Goal: Browse casually: Explore the website without a specific task or goal

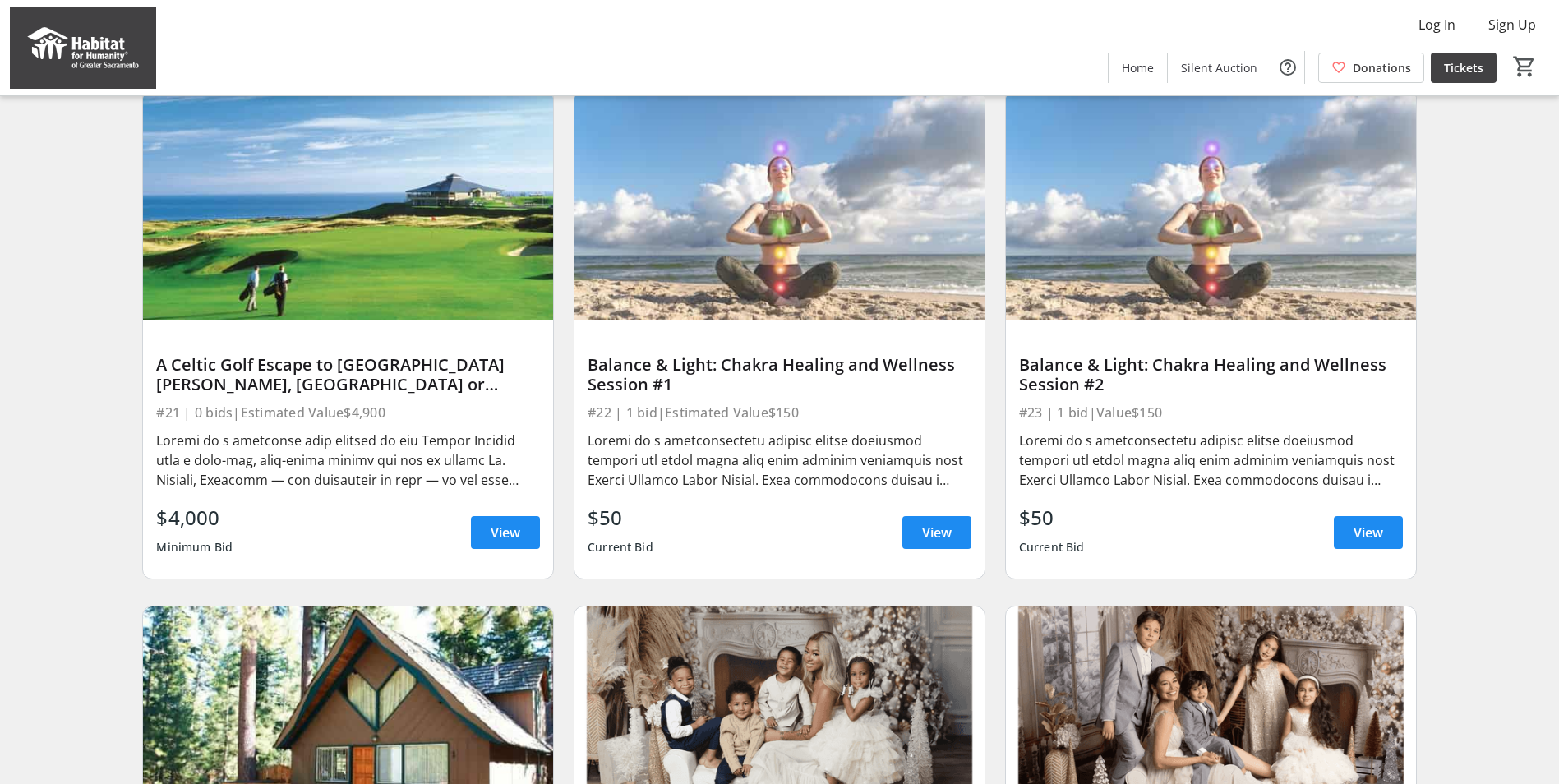
scroll to position [1206, 0]
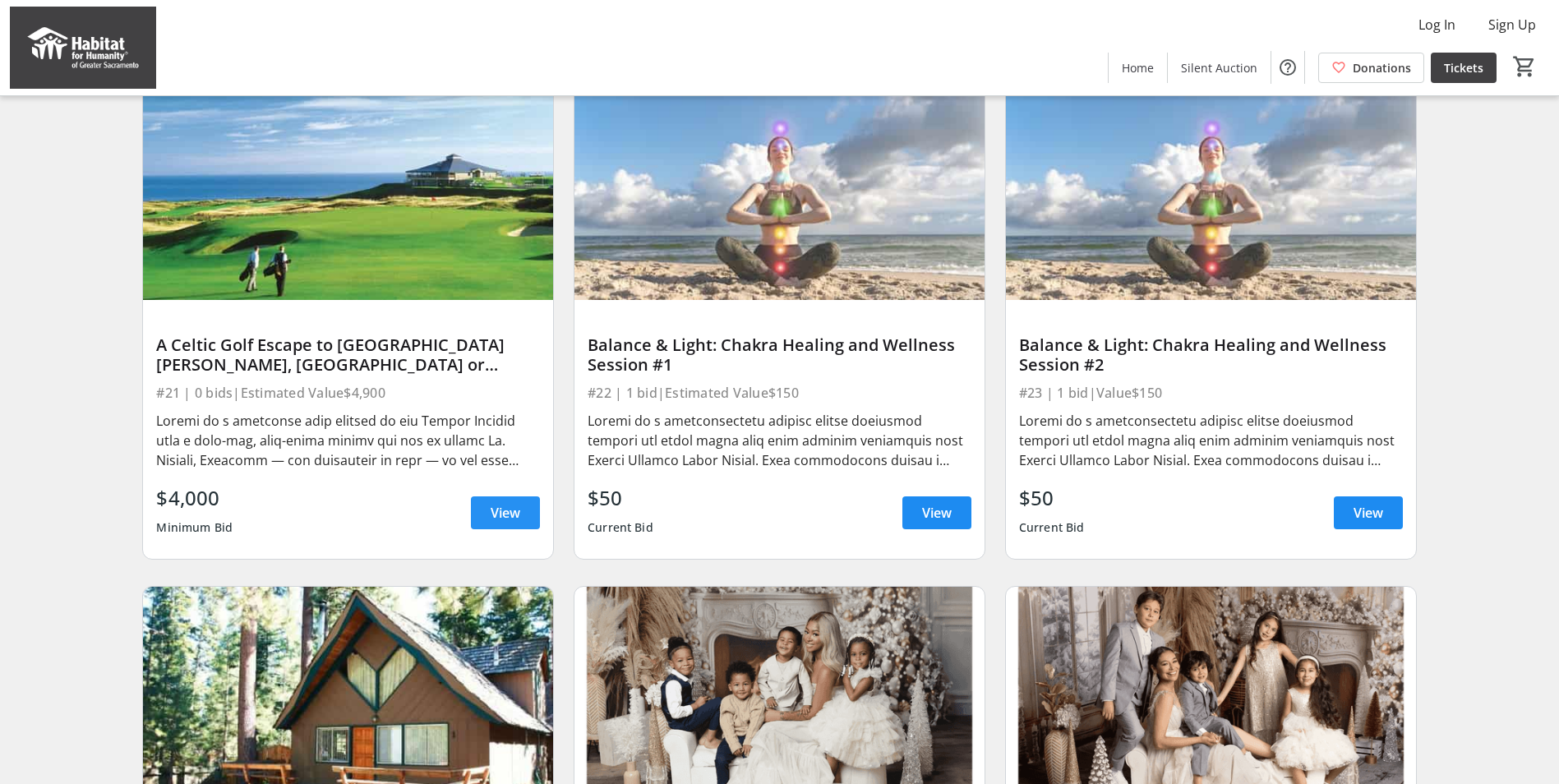
click at [516, 533] on span at bounding box center [505, 513] width 69 height 39
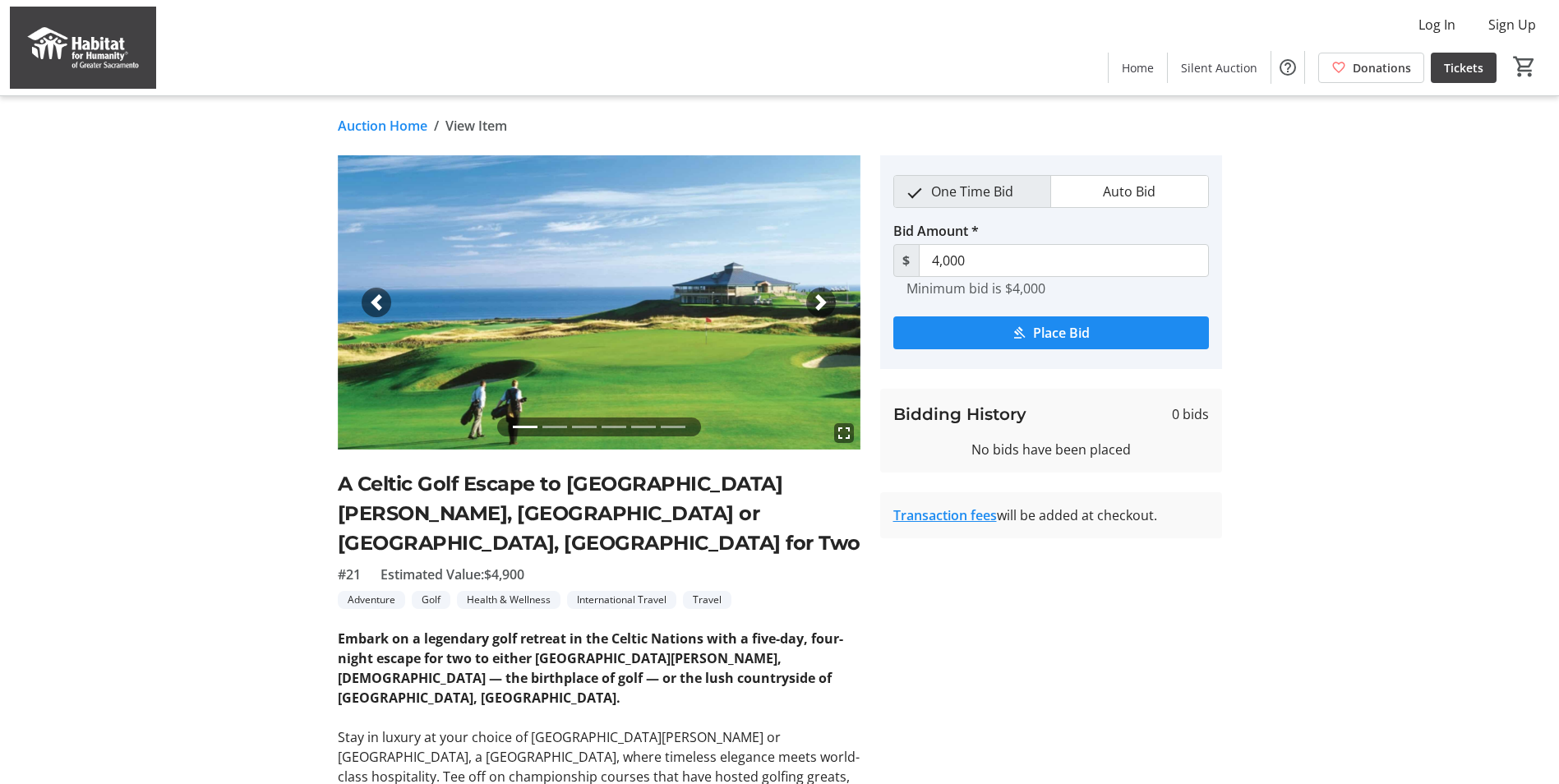
click at [372, 127] on link "Auction Home" at bounding box center [382, 126] width 89 height 20
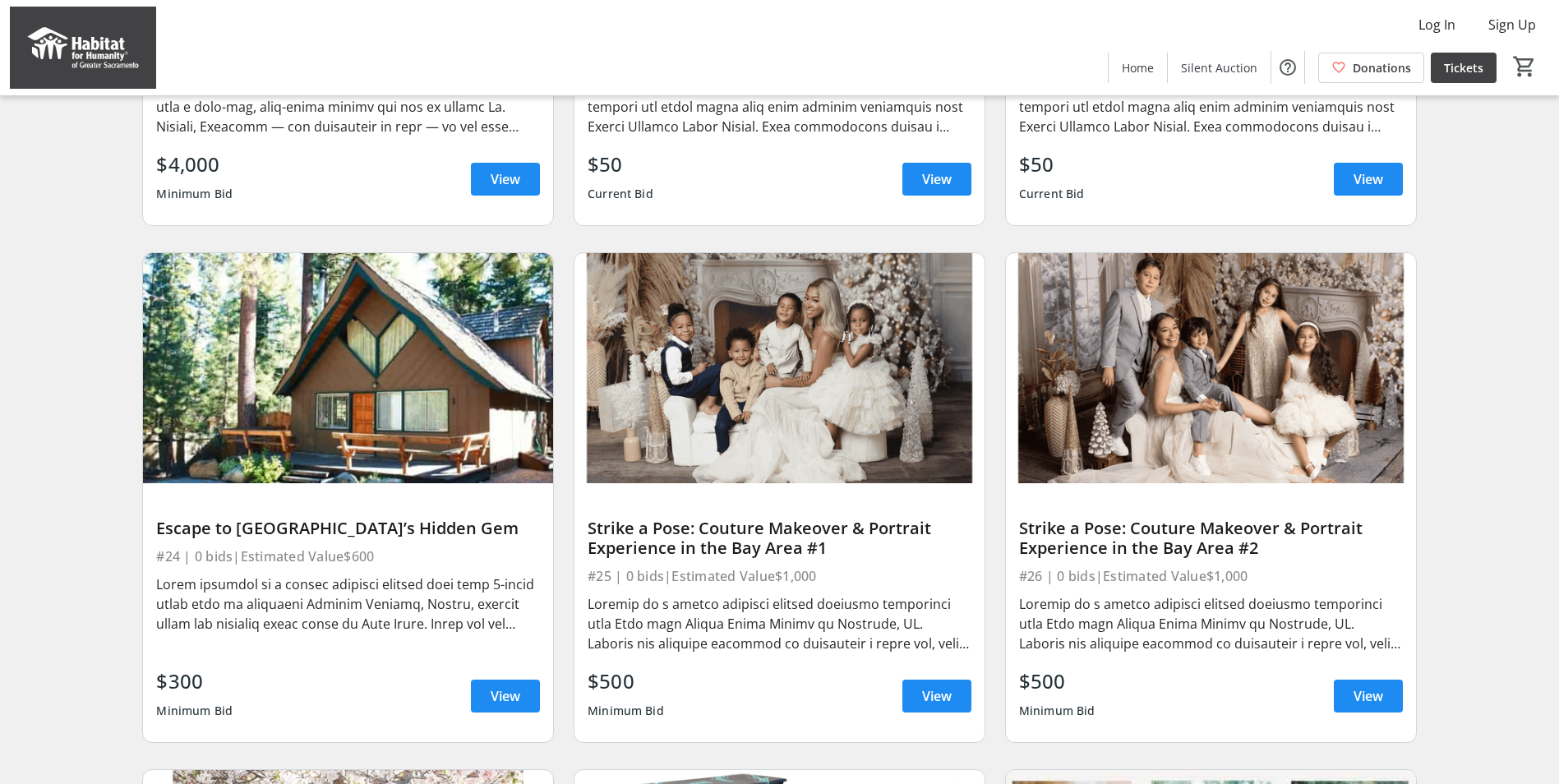
scroll to position [1644, 0]
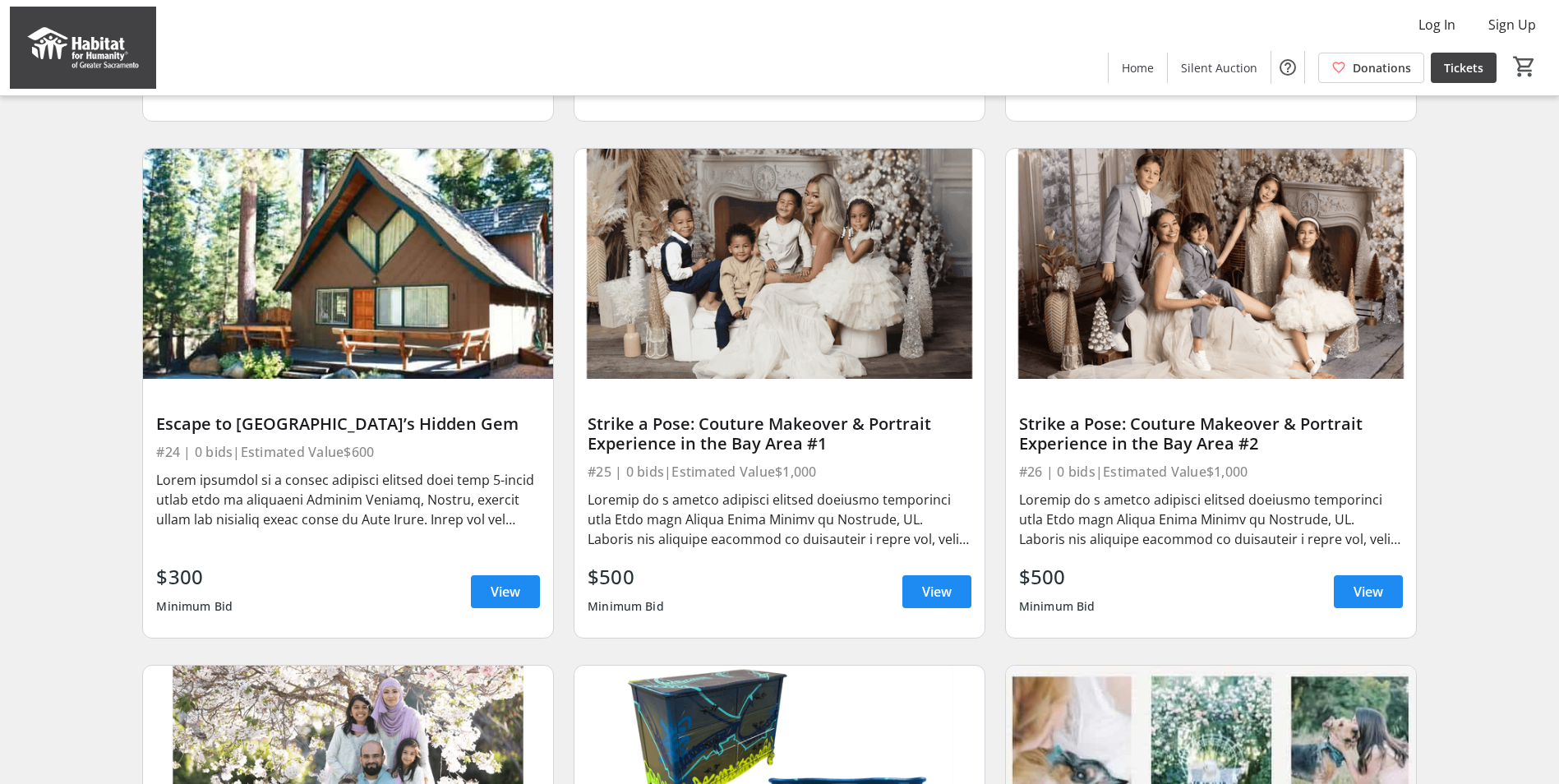
click at [406, 281] on img at bounding box center [348, 264] width 410 height 231
click at [487, 606] on span at bounding box center [505, 591] width 69 height 39
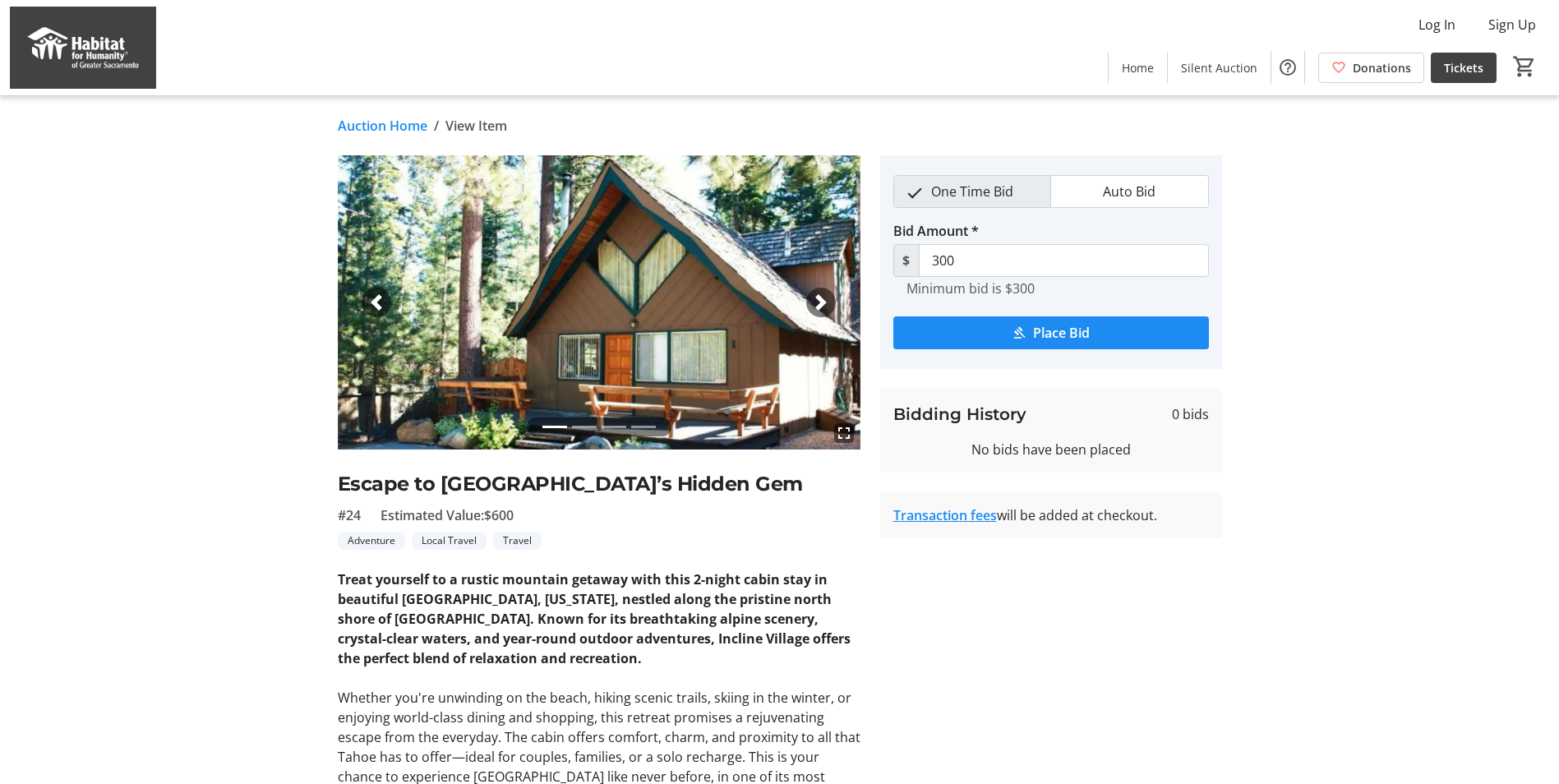
click at [382, 120] on link "Auction Home" at bounding box center [382, 126] width 89 height 20
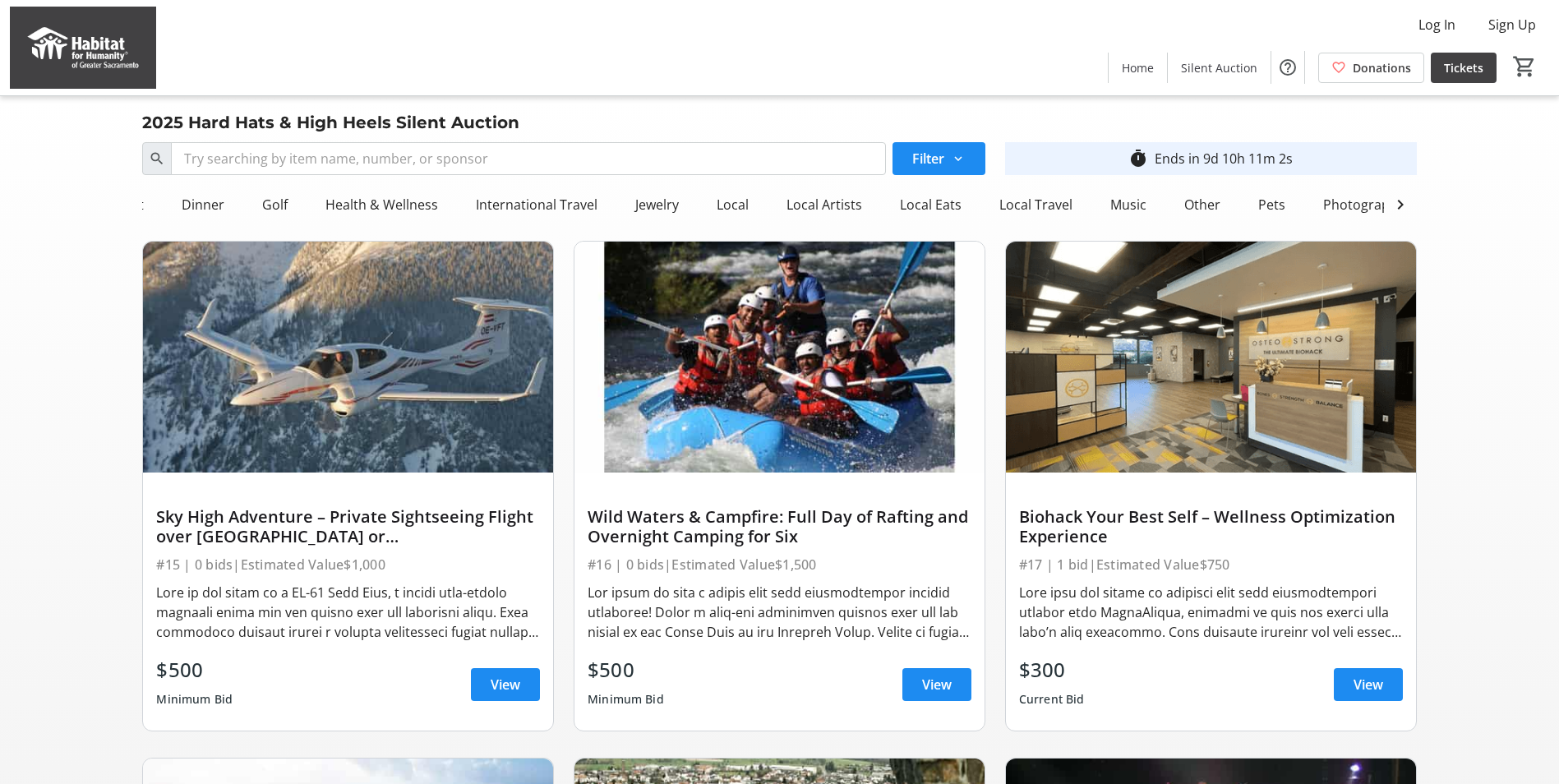
scroll to position [0, 370]
click at [1130, 200] on div "Music" at bounding box center [1151, 205] width 49 height 33
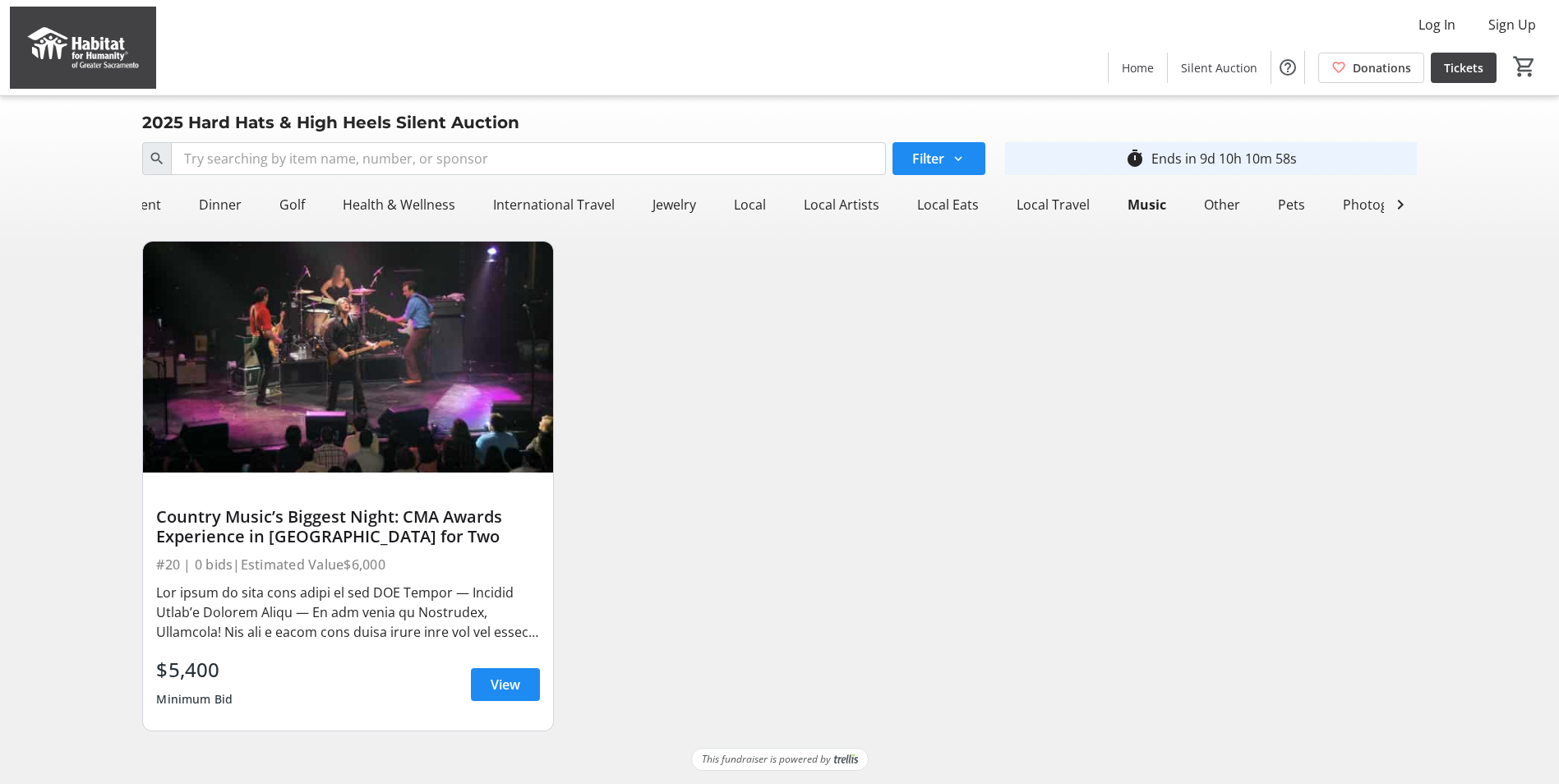
scroll to position [0, 0]
click at [181, 201] on div "All Items" at bounding box center [175, 205] width 66 height 33
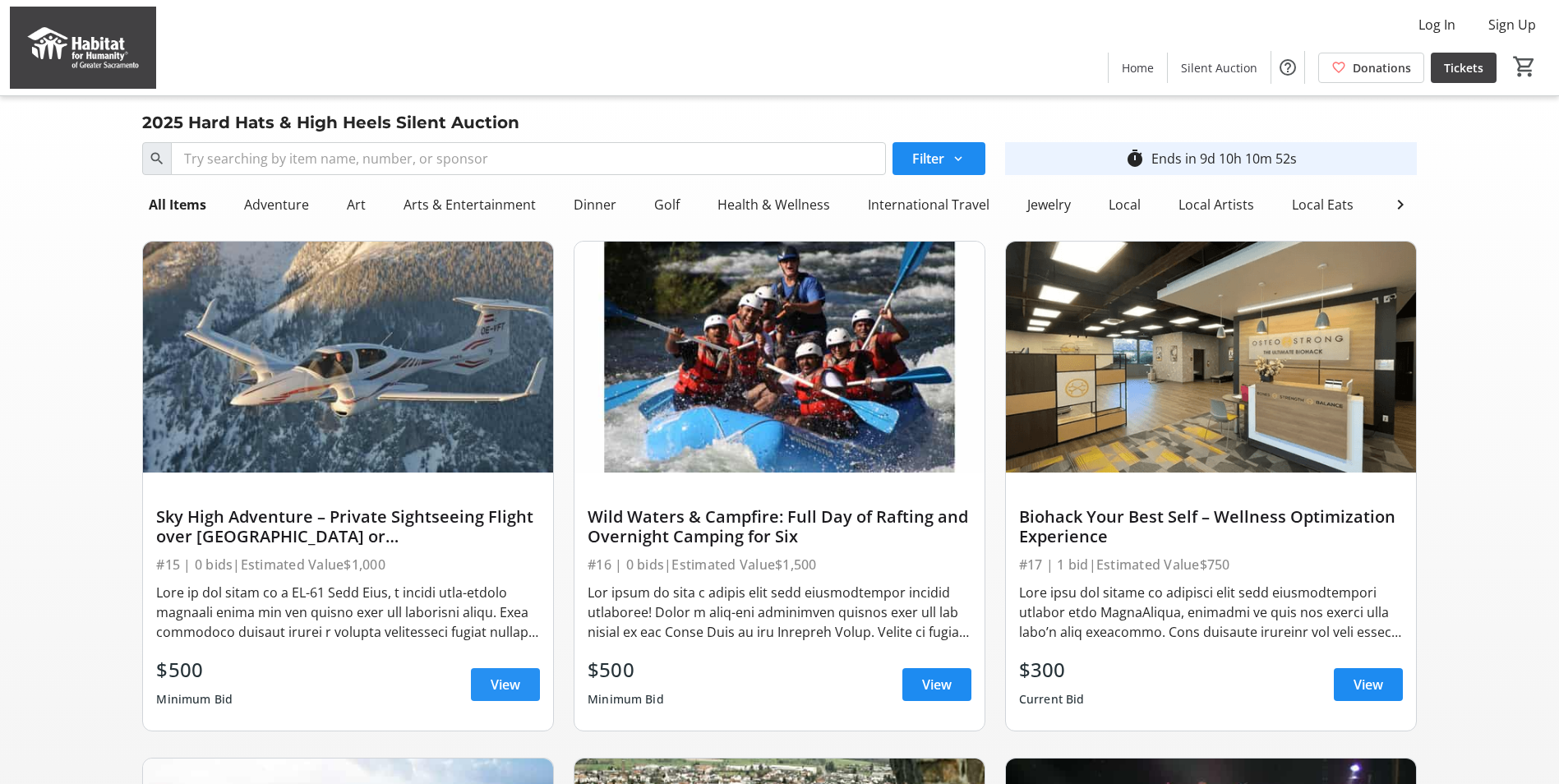
click at [503, 695] on span "View" at bounding box center [505, 685] width 29 height 20
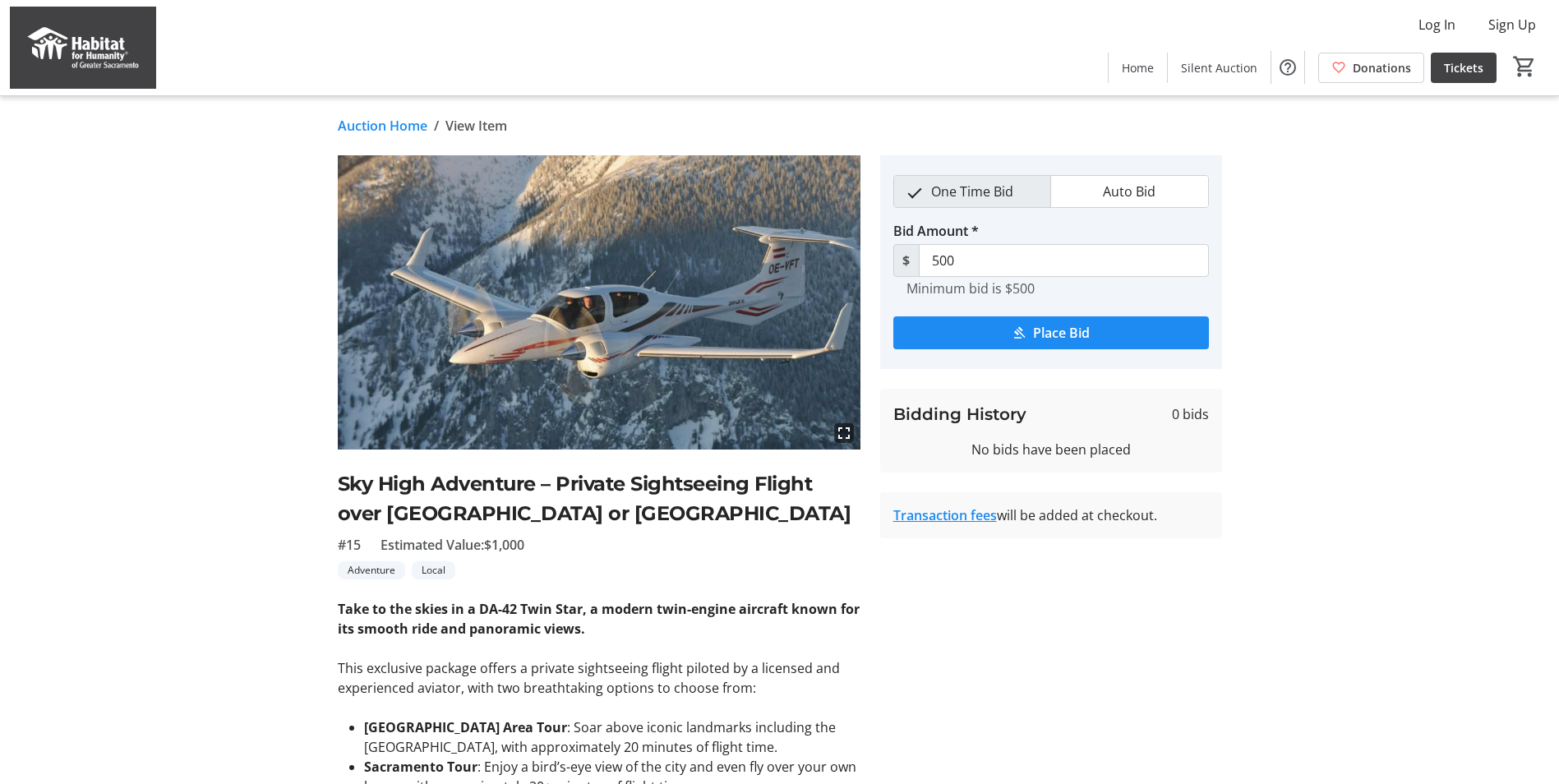
click at [352, 127] on link "Auction Home" at bounding box center [382, 126] width 89 height 20
